Goal: Check status

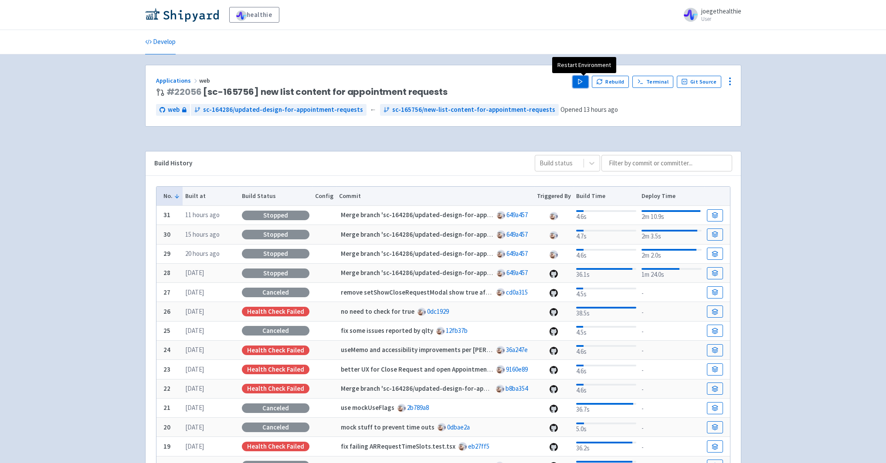
click at [582, 80] on polygon "button" at bounding box center [580, 81] width 4 height 5
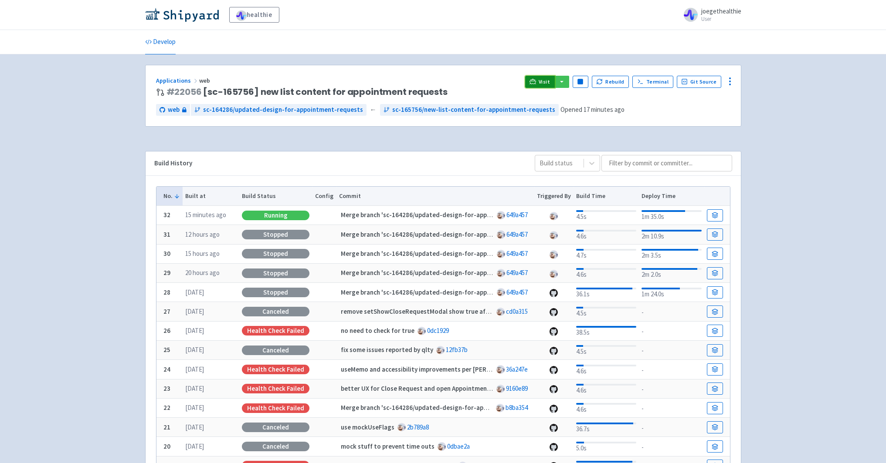
click at [546, 81] on span "Visit" at bounding box center [543, 81] width 11 height 7
